Goal: Transaction & Acquisition: Purchase product/service

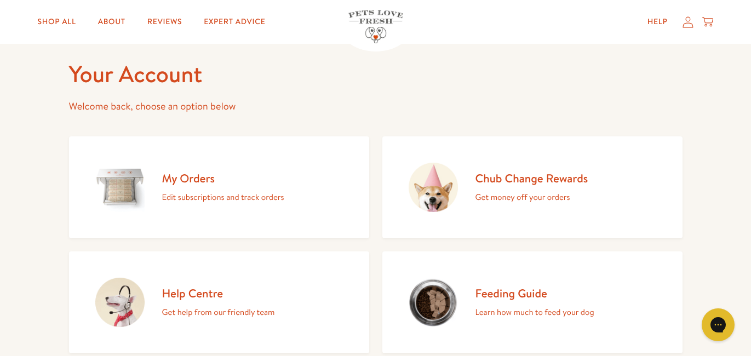
scroll to position [33, 0]
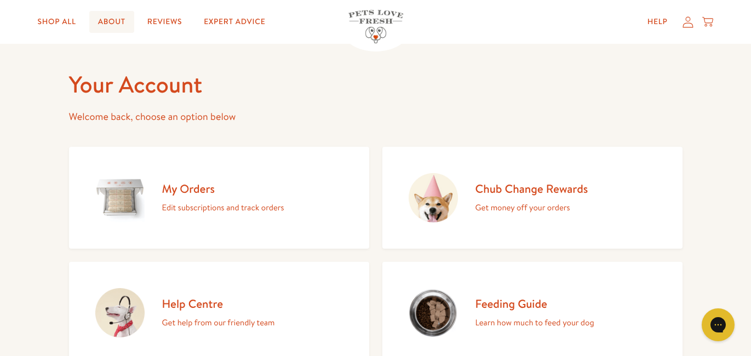
click at [123, 21] on link "About" at bounding box center [111, 22] width 45 height 22
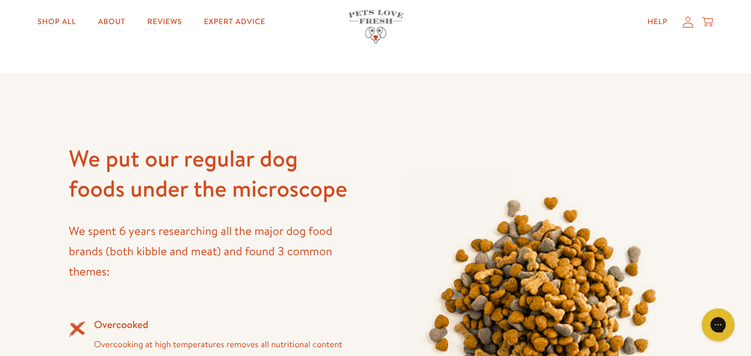
scroll to position [770, 0]
click at [63, 18] on link "Shop All" at bounding box center [57, 22] width 56 height 22
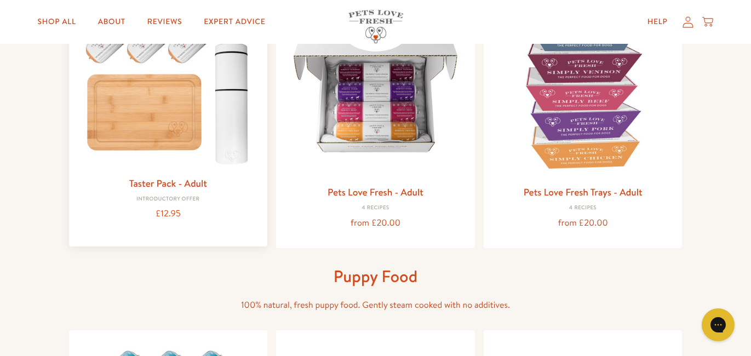
scroll to position [181, 0]
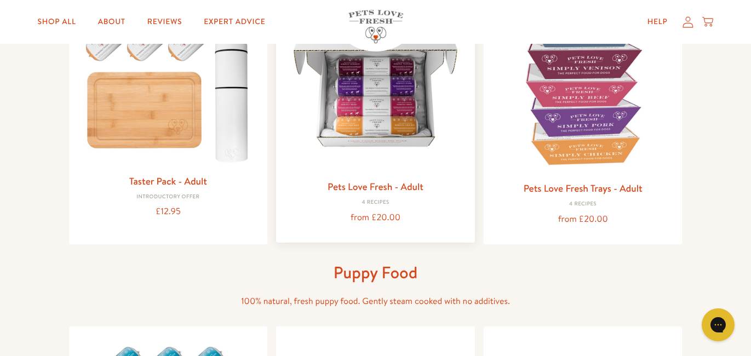
click at [363, 121] on img at bounding box center [375, 83] width 181 height 181
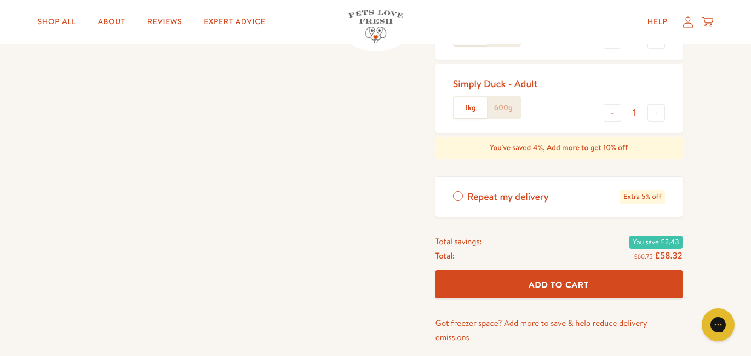
scroll to position [362, 0]
